Goal: Obtain resource: Obtain resource

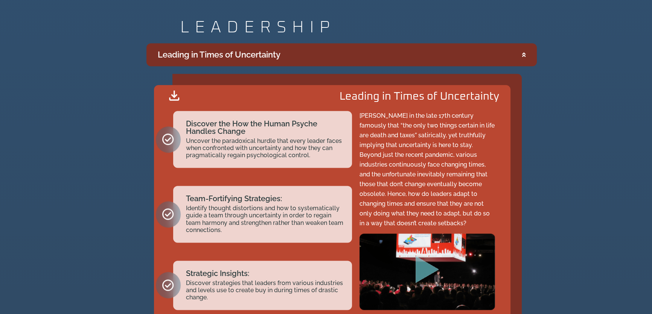
scroll to position [1505, 0]
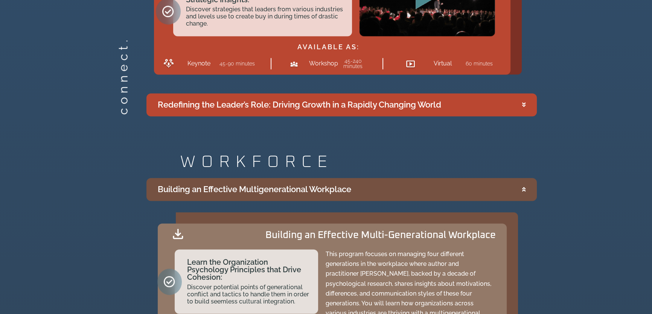
click at [237, 183] on div "Building an Effective Multigenerational Workplace" at bounding box center [254, 189] width 193 height 12
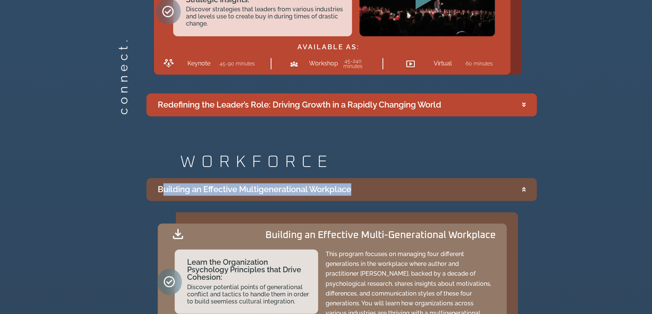
click at [237, 183] on div "Building an Effective Multigenerational Workplace" at bounding box center [254, 189] width 193 height 12
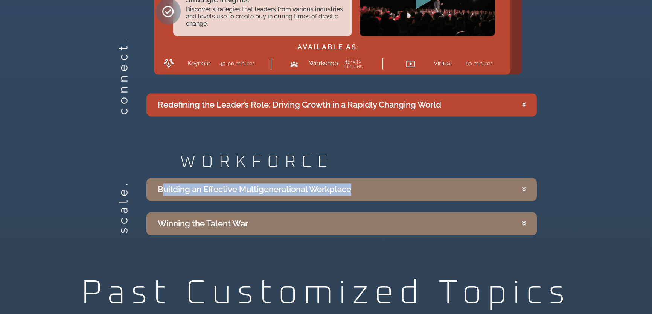
copy summary "Building an Effective Multigenerational Workplace"
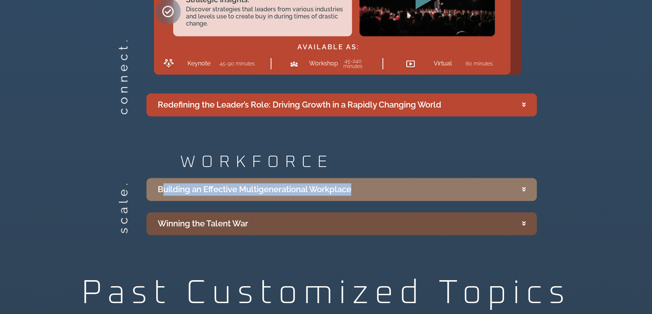
scroll to position [1642, 0]
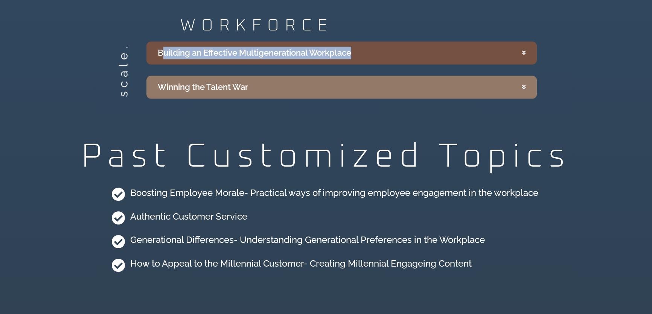
click at [203, 58] on summary "Building an Effective Multigenerational Workplace" at bounding box center [341, 52] width 390 height 23
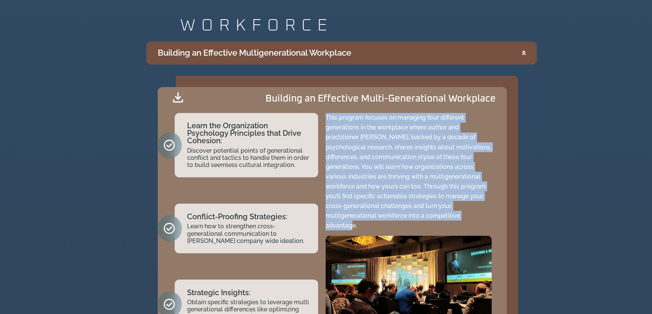
drag, startPoint x: 326, startPoint y: 113, endPoint x: 492, endPoint y: 213, distance: 193.8
click at [492, 213] on div "This program focuses on managing four different generations in the workplace wh…" at bounding box center [408, 221] width 173 height 224
copy p "This program focuses on managing four different generations in the workplace wh…"
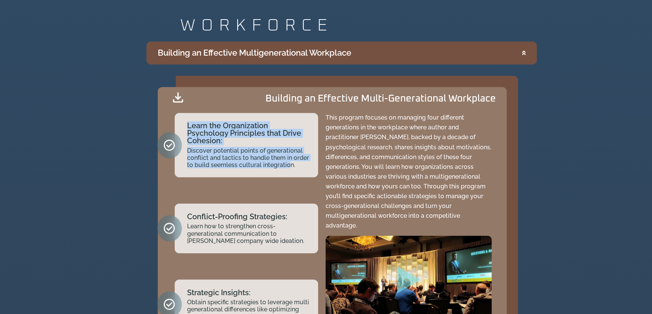
drag, startPoint x: 184, startPoint y: 118, endPoint x: 290, endPoint y: 176, distance: 120.6
click at [290, 176] on div "Learn the Organization Psychology Principles that Drive Cohesion: Discover pote…" at bounding box center [241, 221] width 160 height 224
drag, startPoint x: 301, startPoint y: 162, endPoint x: 176, endPoint y: 116, distance: 133.4
click at [176, 116] on div "Learn the Organization Psychology Principles that Drive Cohesion: Discover pote…" at bounding box center [246, 145] width 143 height 65
copy div "Learn the Organization Psychology Principles that Drive Cohesion: Discover pote…"
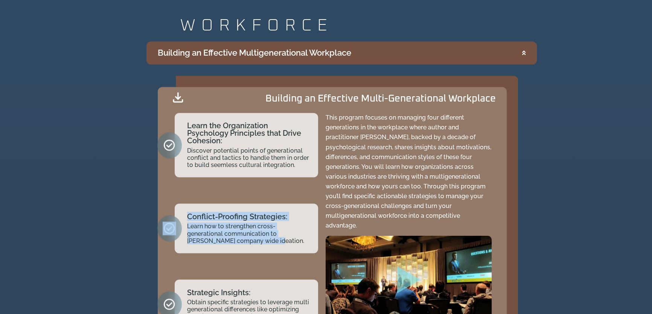
drag, startPoint x: 194, startPoint y: 211, endPoint x: 274, endPoint y: 245, distance: 86.7
click at [274, 245] on div "Conflict-Proofing Strategies: Learn how to strengthen cross-generational commun…" at bounding box center [246, 229] width 143 height 50
copy div "Conflict-Proofing Strategies: Learn how to strengthen cross-generational commun…"
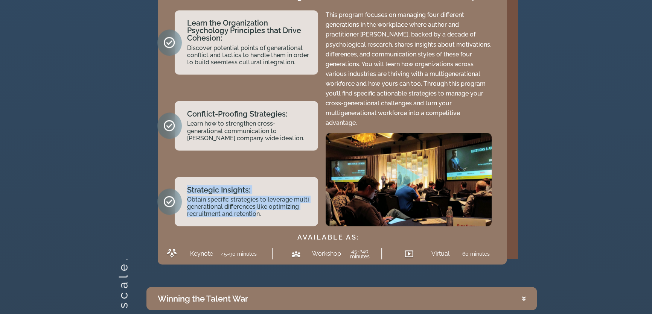
drag, startPoint x: 185, startPoint y: 176, endPoint x: 262, endPoint y: 216, distance: 86.3
click at [256, 216] on div "Learn the Organization Psychology Principles that Drive Cohesion: Discover pote…" at bounding box center [241, 118] width 160 height 224
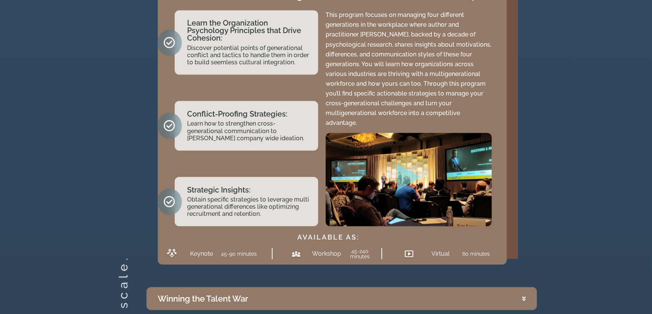
click at [264, 207] on div "Strategic Insights: Obtain specific strategies to leverage multi generational d…" at bounding box center [246, 202] width 143 height 50
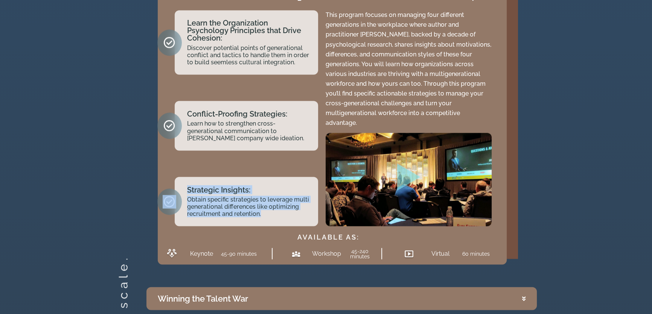
drag, startPoint x: 263, startPoint y: 207, endPoint x: 172, endPoint y: 179, distance: 95.8
click at [175, 179] on div "Strategic Insights: Obtain specific strategies to leverage multi generational d…" at bounding box center [246, 202] width 143 height 50
copy div "Strategic Insights: Obtain specific strategies to leverage multi generational d…"
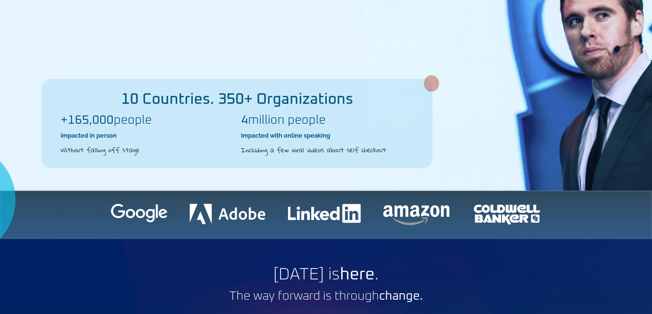
scroll to position [0, 0]
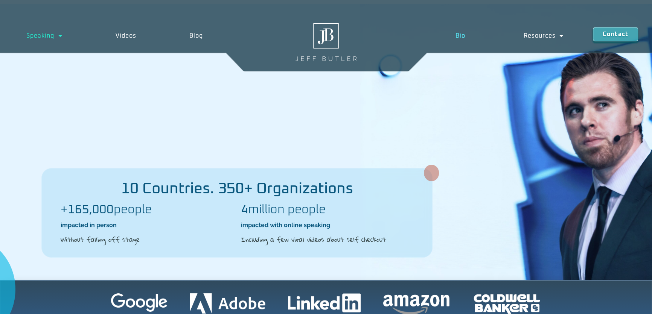
click at [458, 36] on link "Bio" at bounding box center [460, 35] width 68 height 17
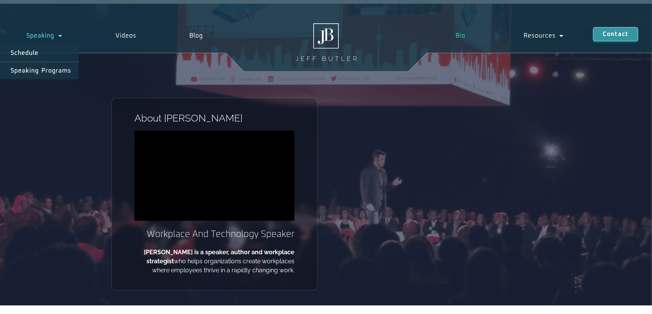
click at [59, 36] on span "Menu" at bounding box center [58, 36] width 8 height 14
click at [56, 56] on link "Schedule" at bounding box center [39, 52] width 79 height 17
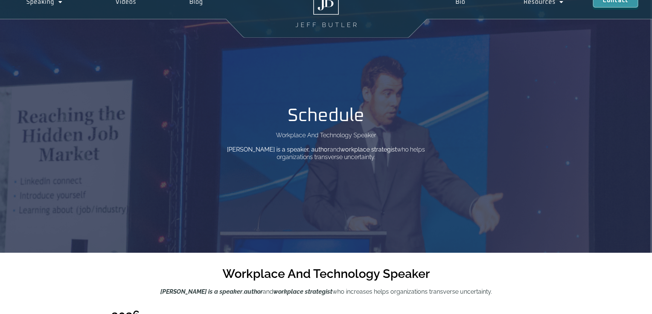
scroll to position [3, 0]
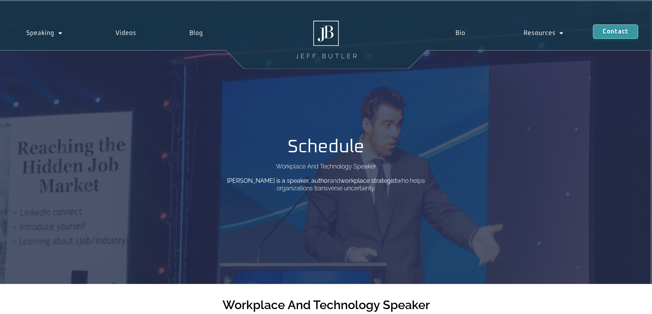
click at [327, 20] on div at bounding box center [326, 33] width 178 height 50
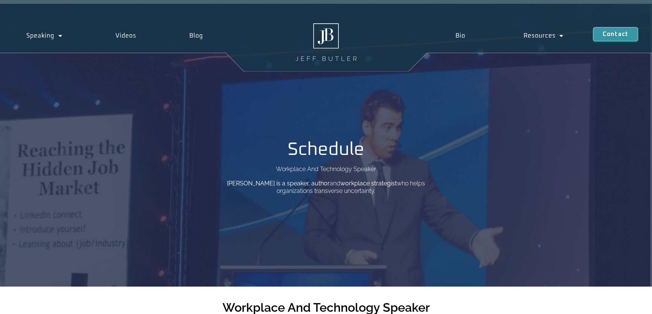
click at [327, 34] on img at bounding box center [325, 42] width 61 height 38
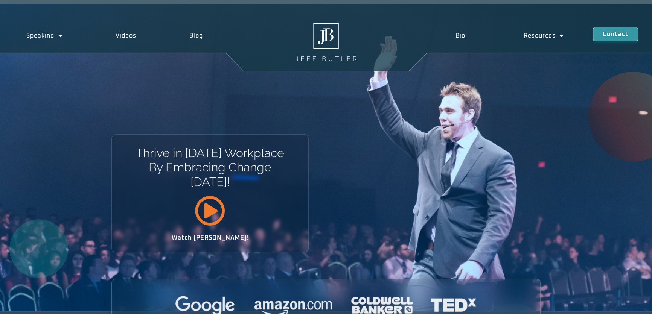
click at [213, 214] on icon at bounding box center [210, 210] width 30 height 30
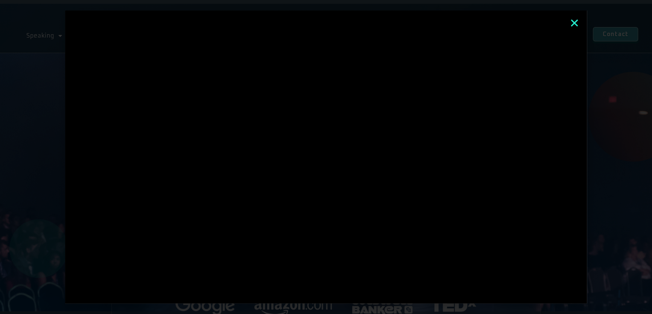
click at [575, 21] on icon "Close" at bounding box center [574, 23] width 10 height 10
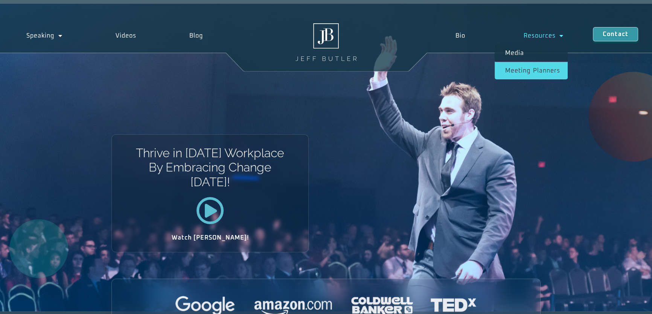
click at [523, 66] on link "Meeting planners" at bounding box center [530, 70] width 73 height 17
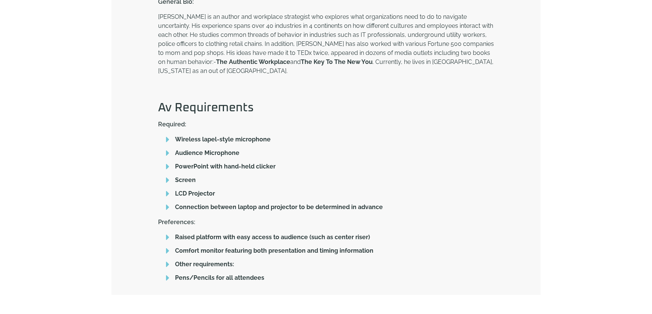
scroll to position [513, 0]
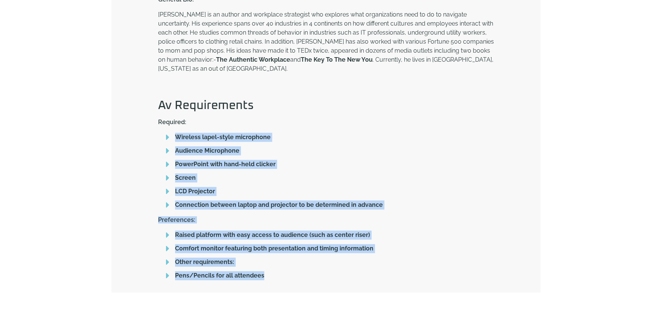
drag, startPoint x: 176, startPoint y: 117, endPoint x: 395, endPoint y: 256, distance: 260.2
click at [395, 256] on div "Media Kit For Meeting Planners Download Download Download Download [PERSON_NAME…" at bounding box center [326, 40] width 336 height 487
drag, startPoint x: 393, startPoint y: 241, endPoint x: 349, endPoint y: 218, distance: 49.5
click at [393, 258] on li "Other requirements:" at bounding box center [326, 263] width 336 height 11
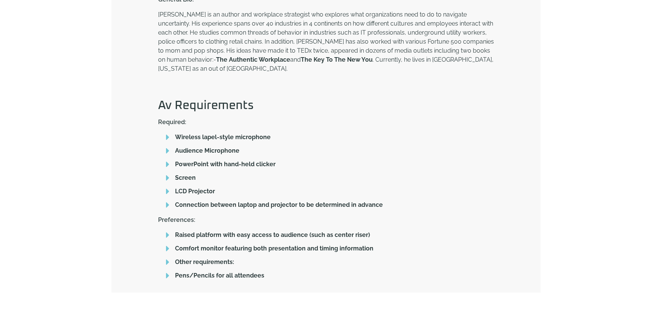
click at [137, 109] on div "Media Kit For Meeting Planners Download Download Download Download [PERSON_NAME…" at bounding box center [325, 41] width 429 height 504
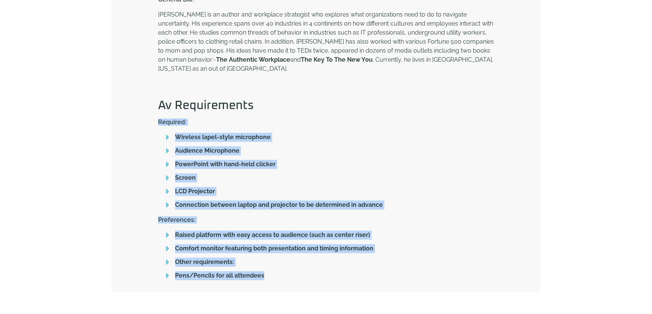
drag, startPoint x: 151, startPoint y: 100, endPoint x: 355, endPoint y: 272, distance: 266.8
click at [355, 272] on div "Media Kit For Meeting Planners Download Download Download Download [PERSON_NAME…" at bounding box center [325, 41] width 429 height 504
copy div "Required: Wireless lapel-style microphone Audience Microphone PowerPoint with h…"
